Goal: Check status: Check status

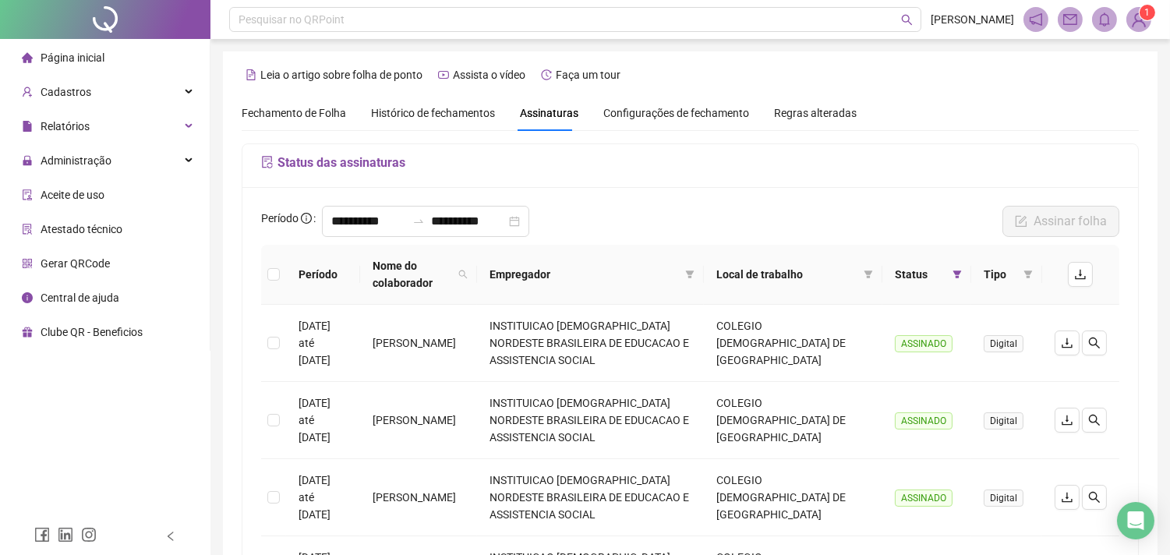
click at [922, 121] on div "Fechamento de Folha Histórico de fechamentos Assinaturas Configurações de fecha…" at bounding box center [690, 113] width 897 height 36
click at [445, 121] on div "Histórico de fechamentos" at bounding box center [433, 112] width 124 height 17
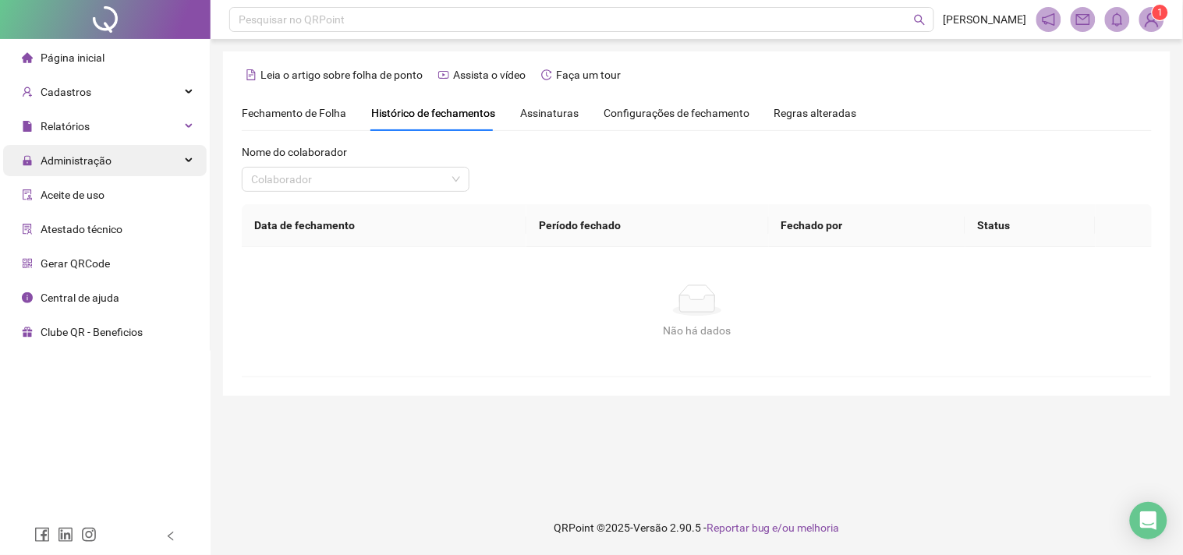
click at [90, 162] on span "Administração" at bounding box center [76, 160] width 71 height 12
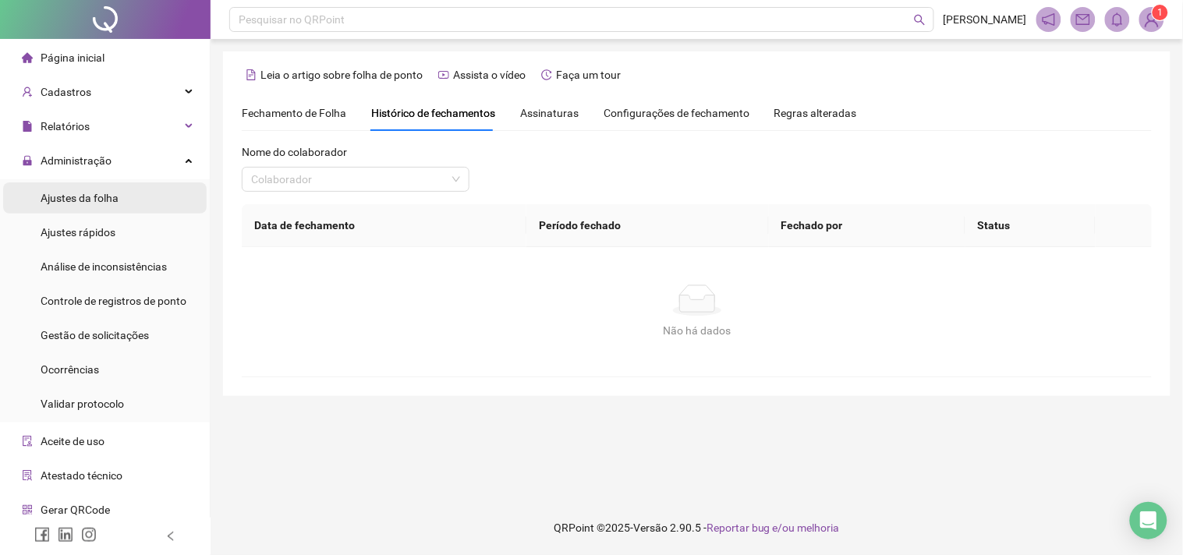
click at [104, 189] on div "Ajustes da folha" at bounding box center [80, 197] width 78 height 31
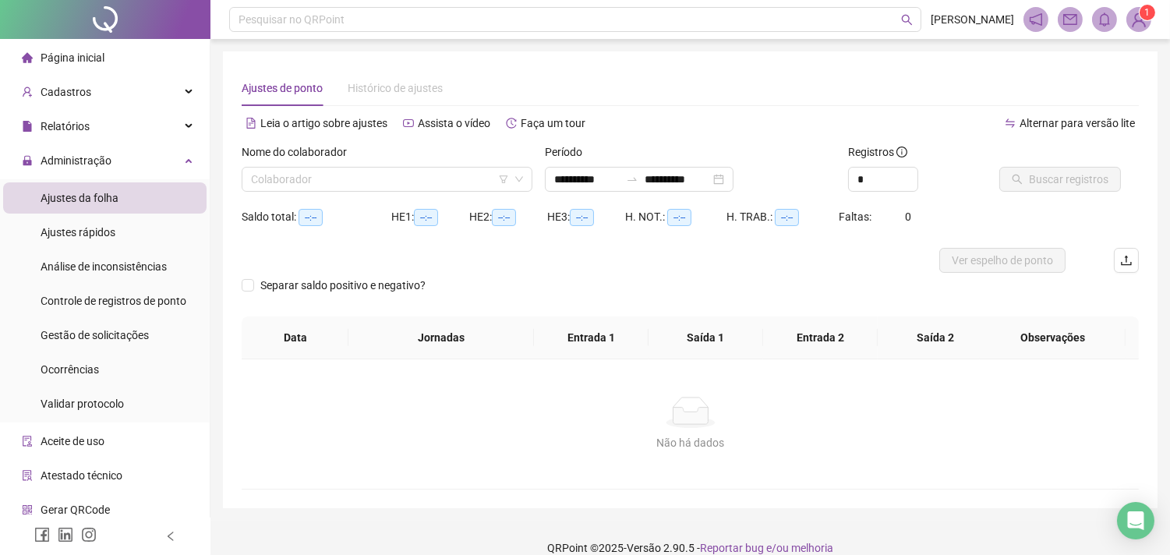
type input "**********"
click at [335, 180] on input "search" at bounding box center [380, 179] width 258 height 23
click at [99, 167] on span "Administração" at bounding box center [76, 160] width 71 height 12
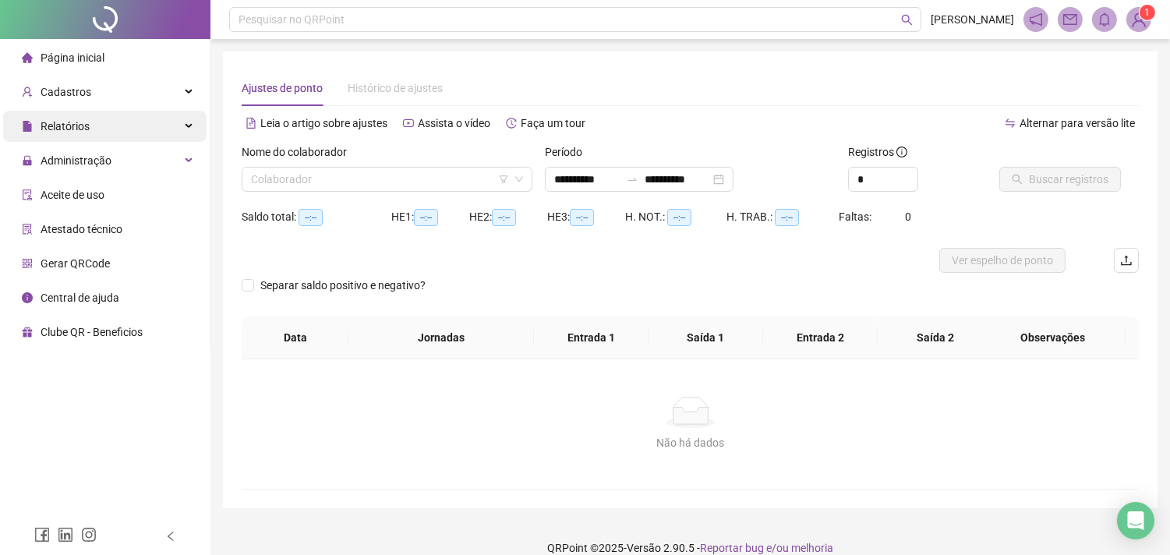
click at [103, 128] on div "Relatórios" at bounding box center [105, 126] width 204 height 31
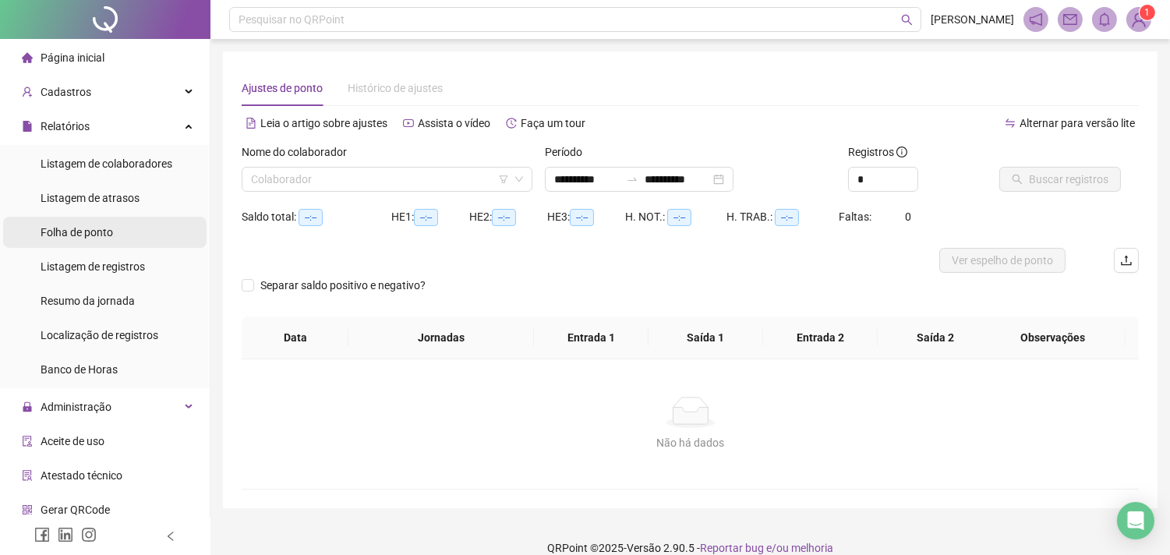
click at [108, 234] on span "Folha de ponto" at bounding box center [77, 232] width 73 height 12
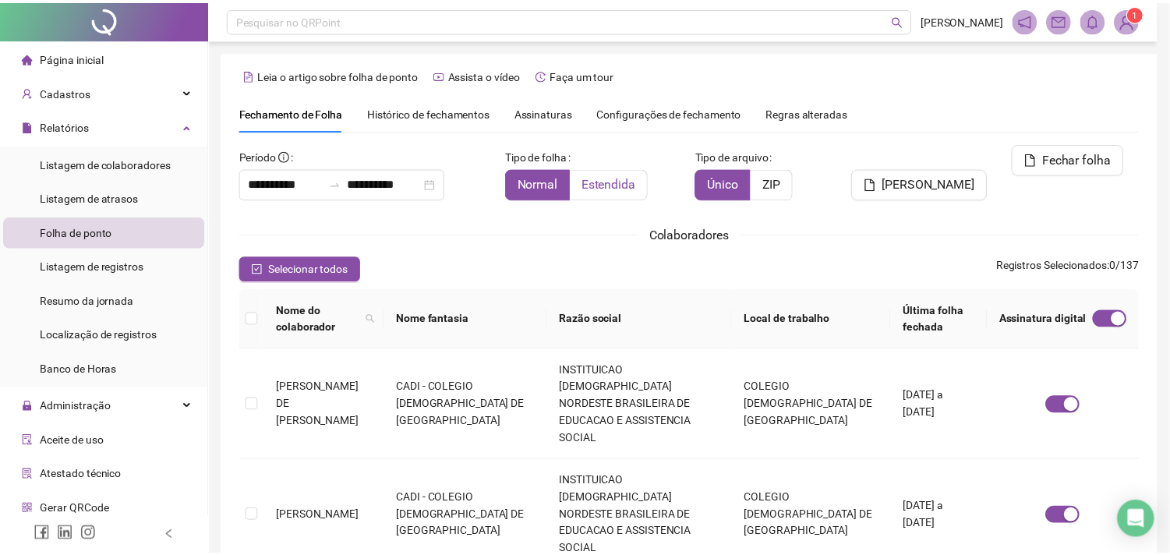
scroll to position [41, 0]
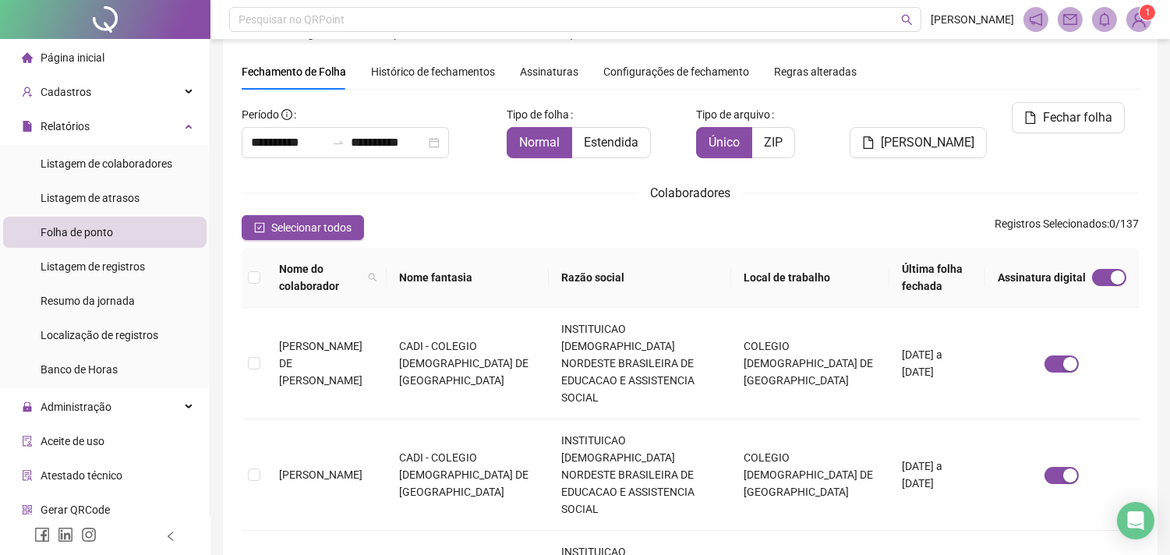
click at [535, 72] on span "Assinaturas" at bounding box center [549, 71] width 58 height 11
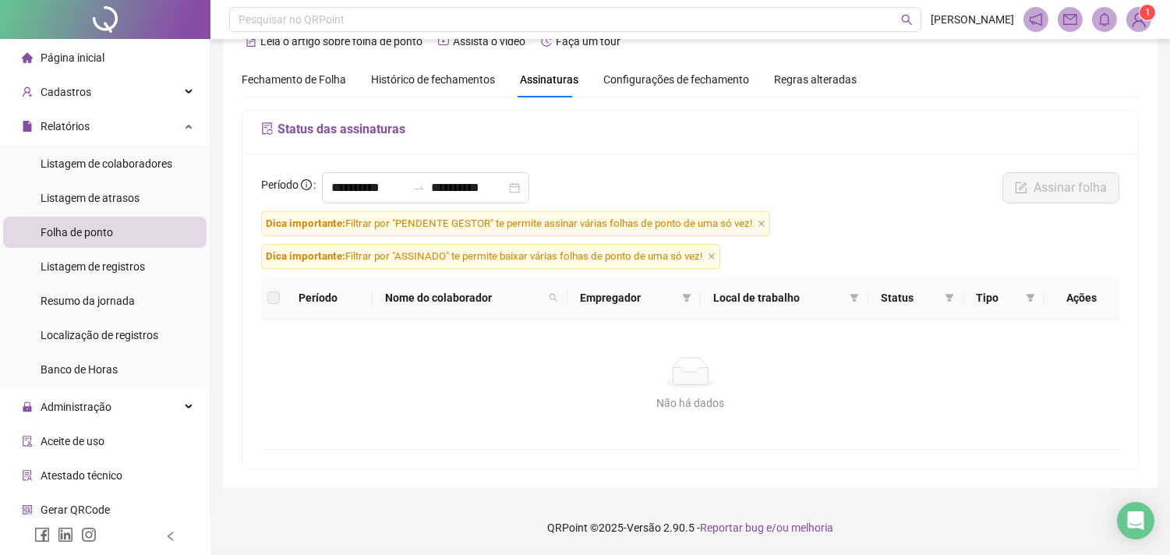
scroll to position [34, 0]
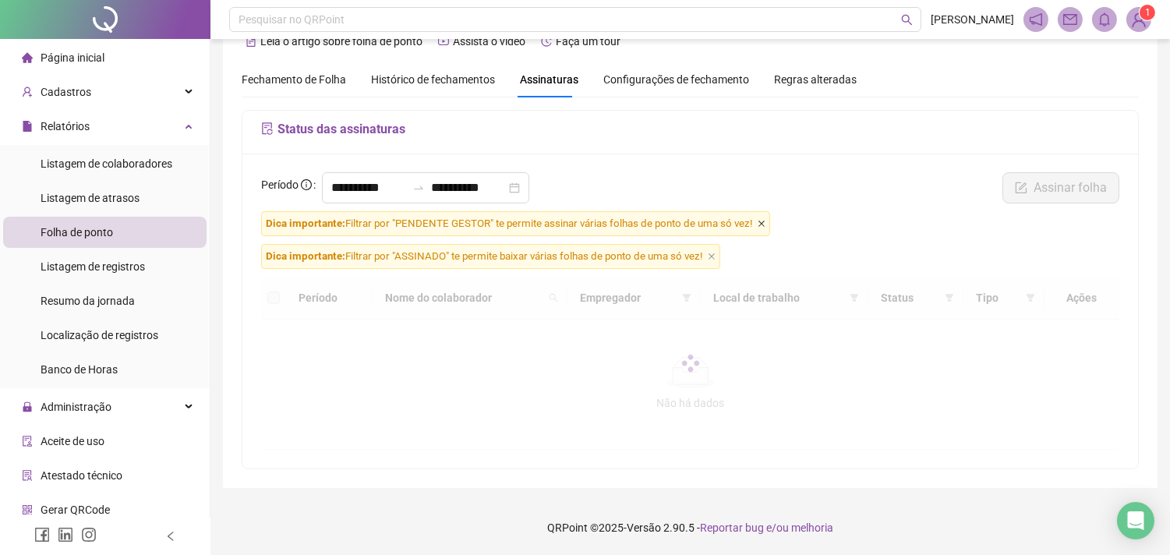
click at [760, 223] on icon "close" at bounding box center [762, 224] width 6 height 6
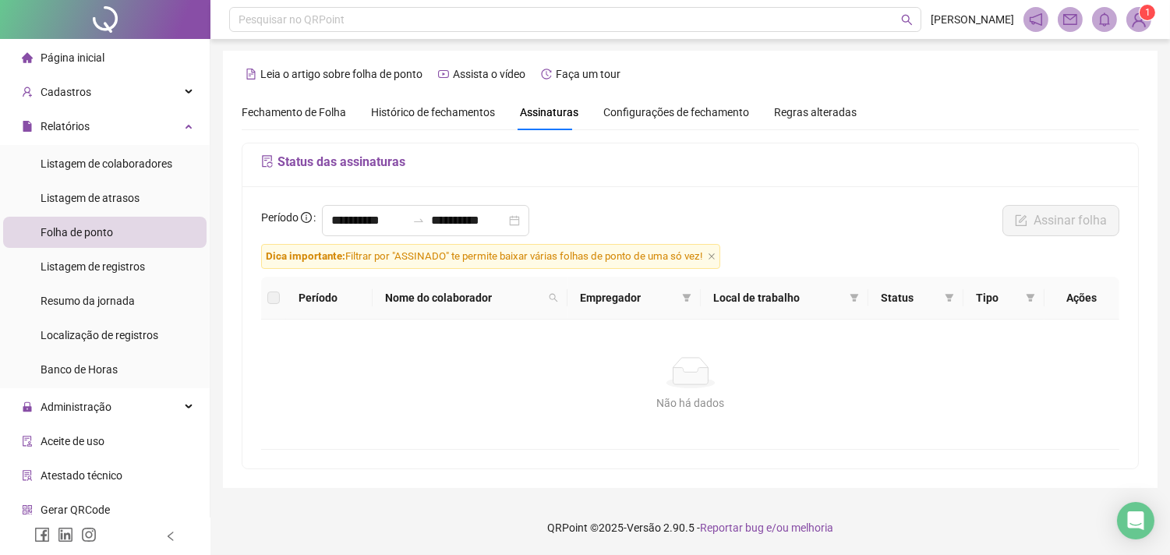
click at [717, 263] on span "Dica importante: Filtrar por "ASSINADO" te permite baixar várias folhas de pont…" at bounding box center [490, 256] width 459 height 25
click at [715, 259] on icon "close" at bounding box center [712, 256] width 6 height 6
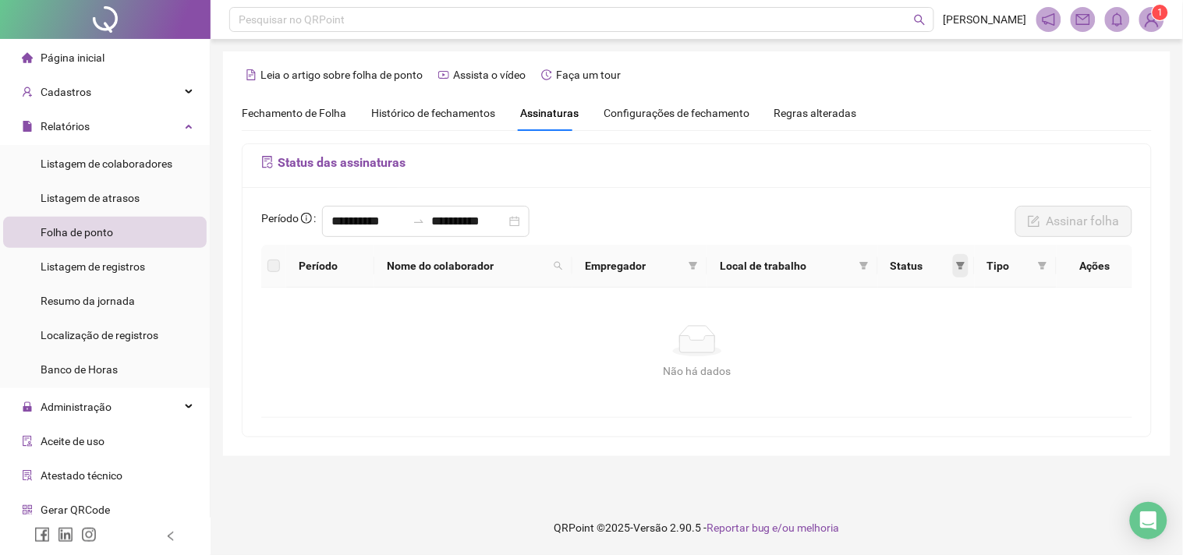
click at [956, 268] on icon "filter" at bounding box center [960, 265] width 9 height 9
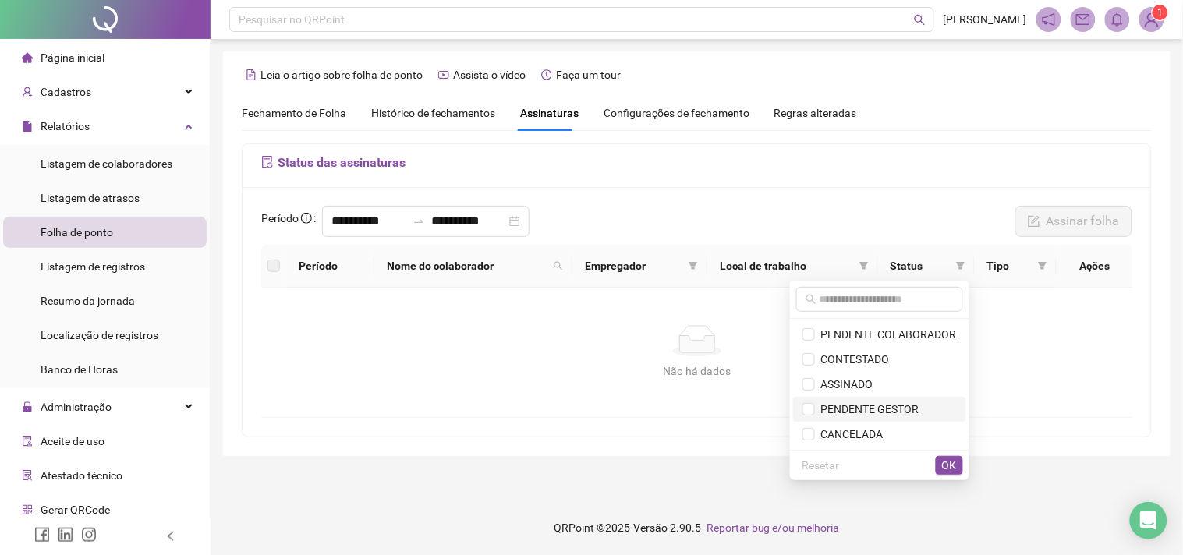
click at [887, 408] on span "PENDENTE GESTOR" at bounding box center [867, 409] width 104 height 12
click at [949, 468] on span "OK" at bounding box center [949, 465] width 15 height 17
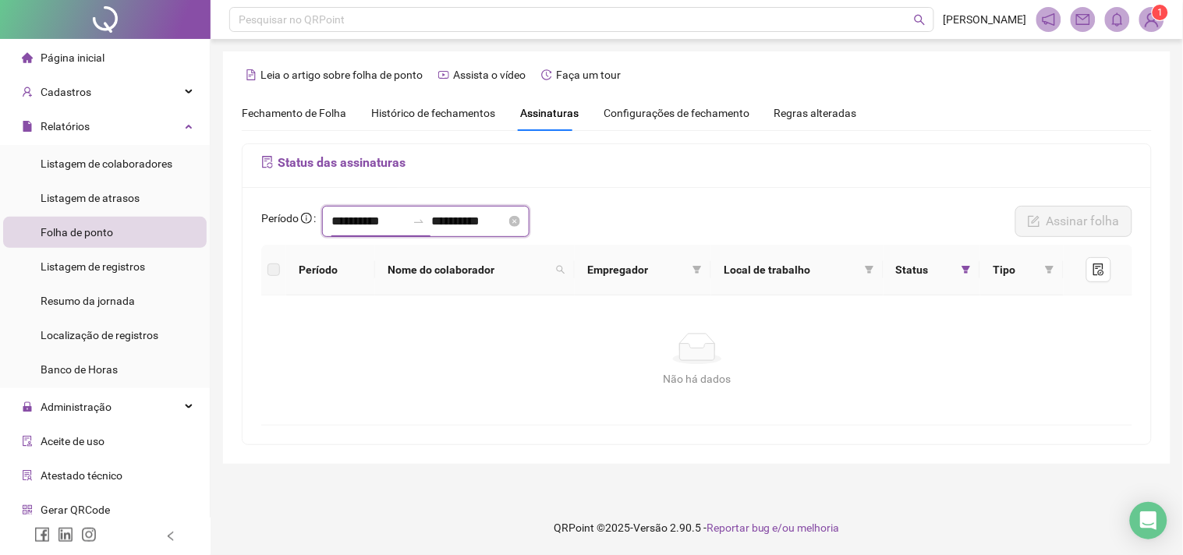
click at [381, 227] on input "**********" at bounding box center [368, 221] width 75 height 19
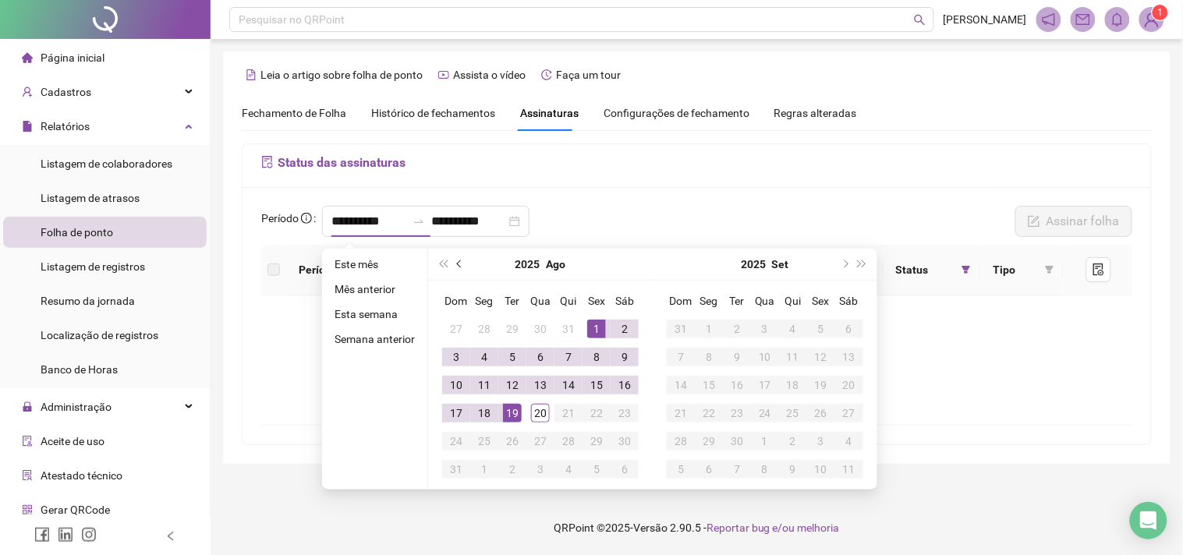
click at [455, 261] on button "prev-year" at bounding box center [459, 264] width 17 height 31
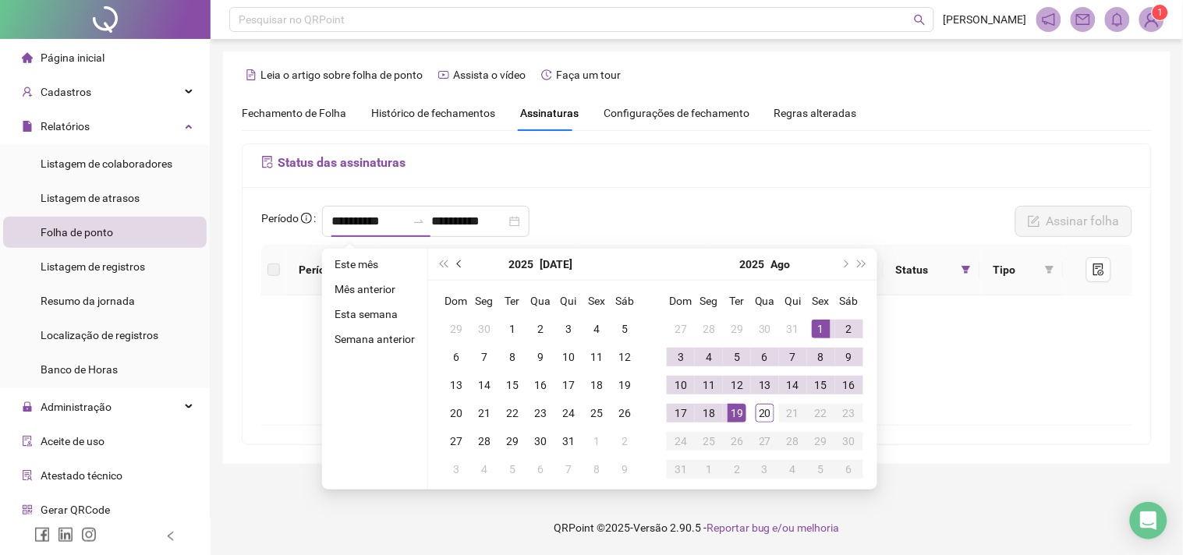
click at [455, 261] on button "prev-year" at bounding box center [459, 264] width 17 height 31
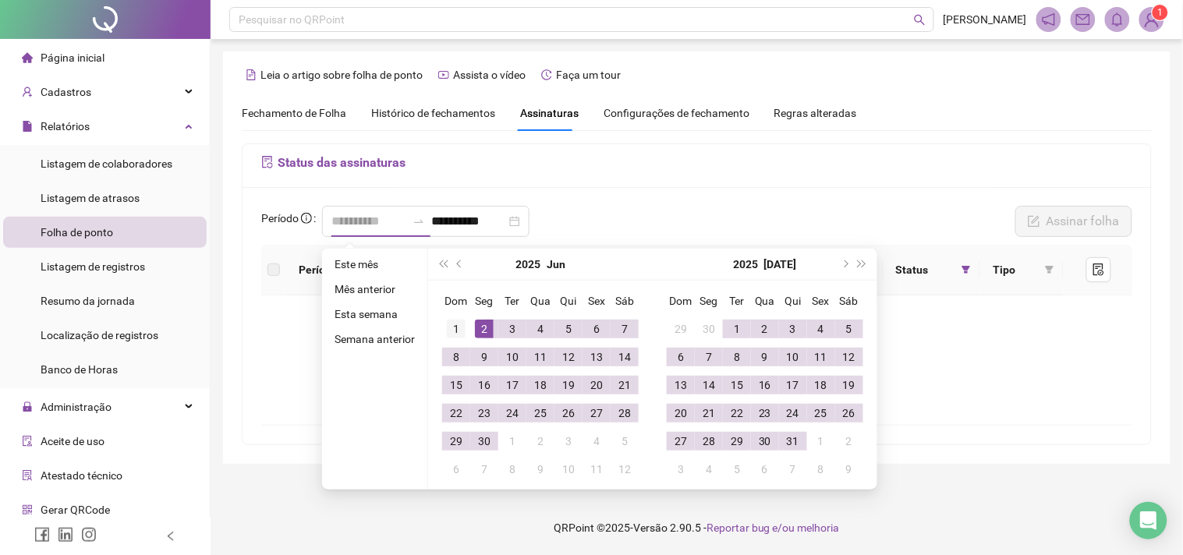
type input "**********"
click at [442, 323] on td "1" at bounding box center [456, 329] width 28 height 28
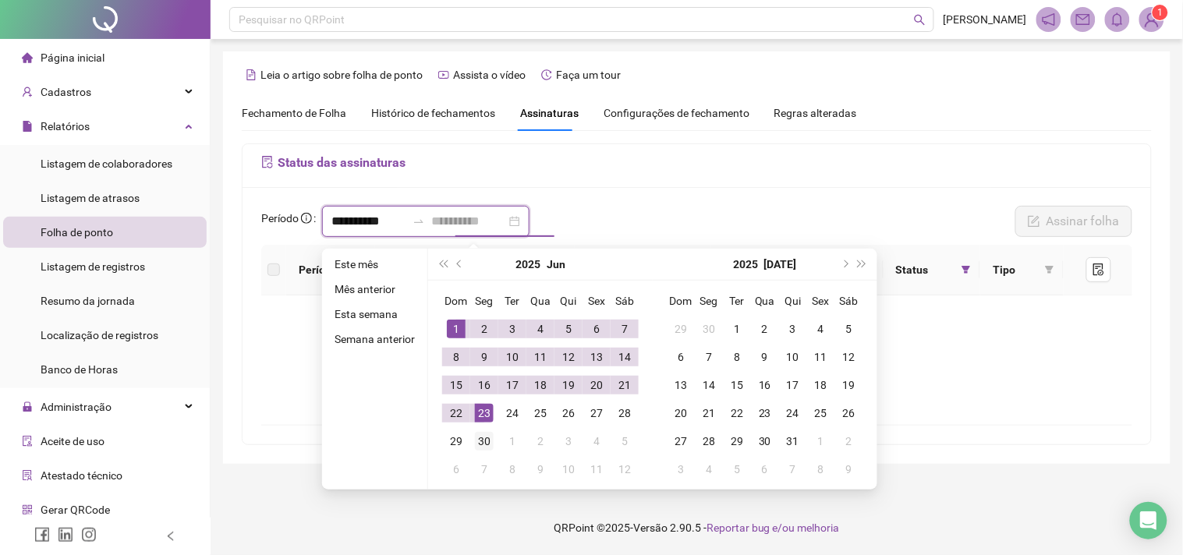
type input "**********"
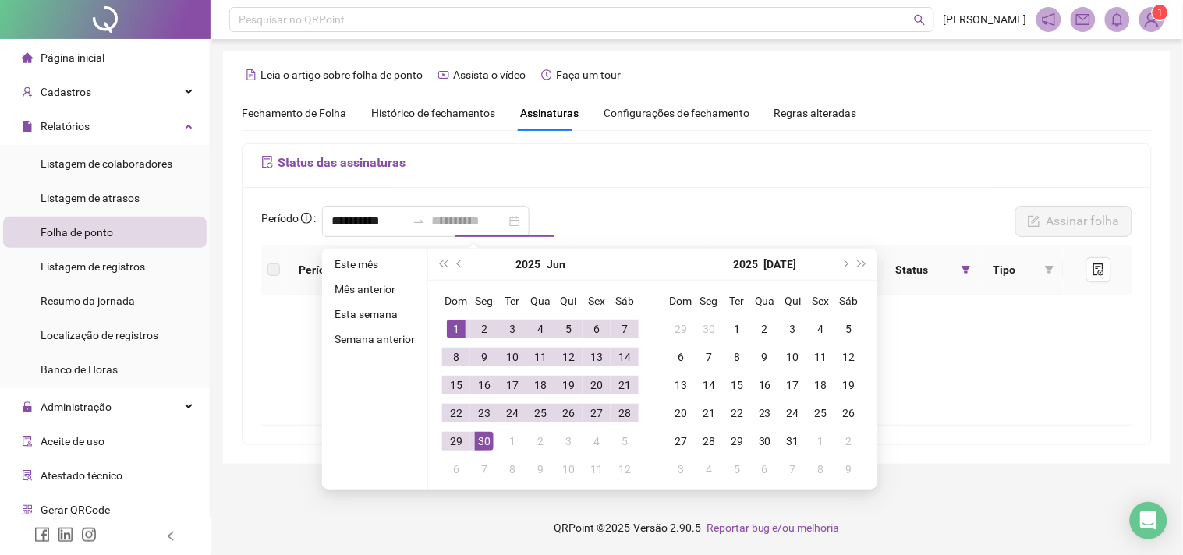
click at [490, 442] on div "30" at bounding box center [484, 441] width 19 height 19
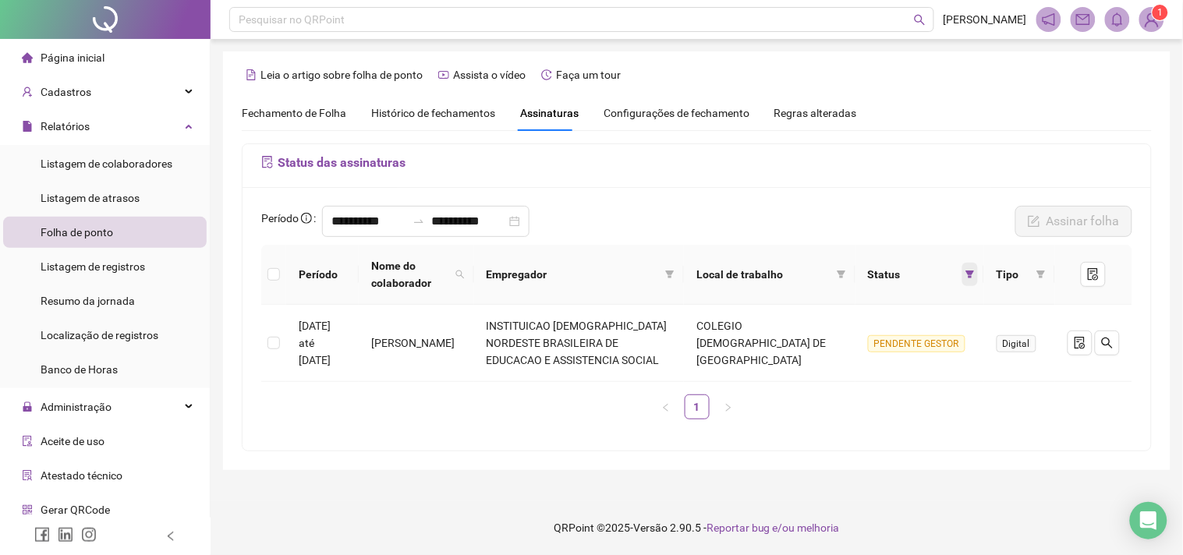
click at [971, 273] on icon "filter" at bounding box center [970, 275] width 9 height 8
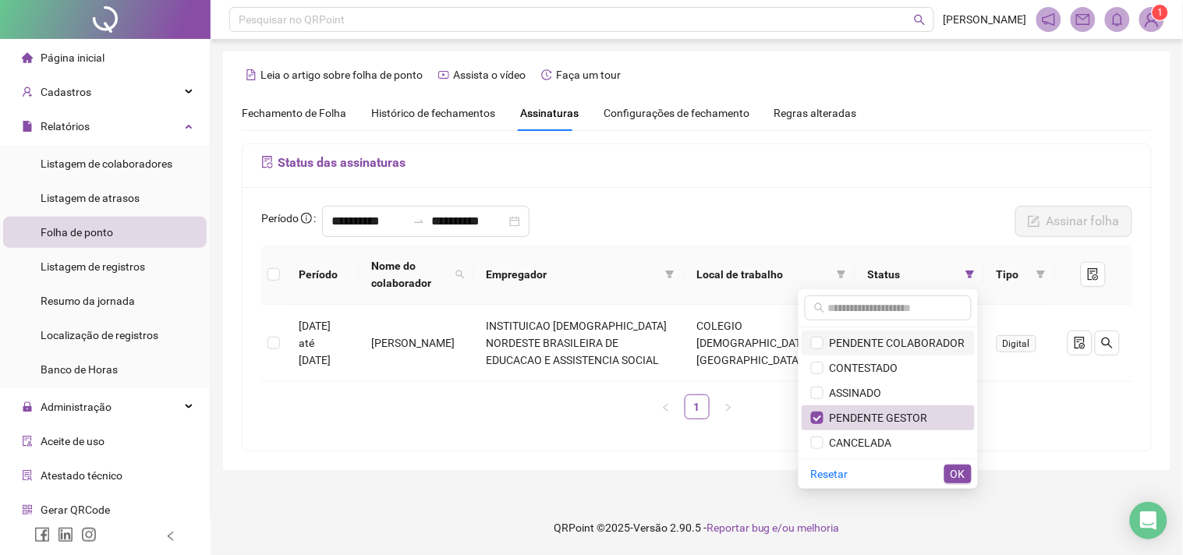
click at [940, 343] on span "PENDENTE COLABORADOR" at bounding box center [894, 343] width 142 height 12
click at [954, 481] on span "OK" at bounding box center [957, 474] width 15 height 17
